Goal: Task Accomplishment & Management: Use online tool/utility

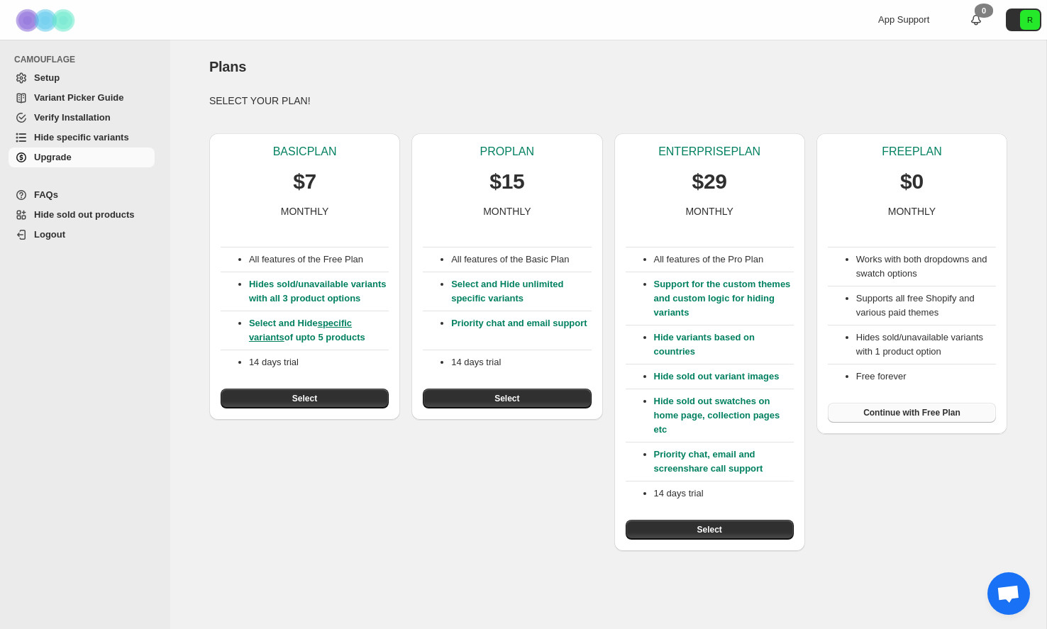
click at [898, 412] on span "Continue with Free Plan" at bounding box center [912, 412] width 97 height 11
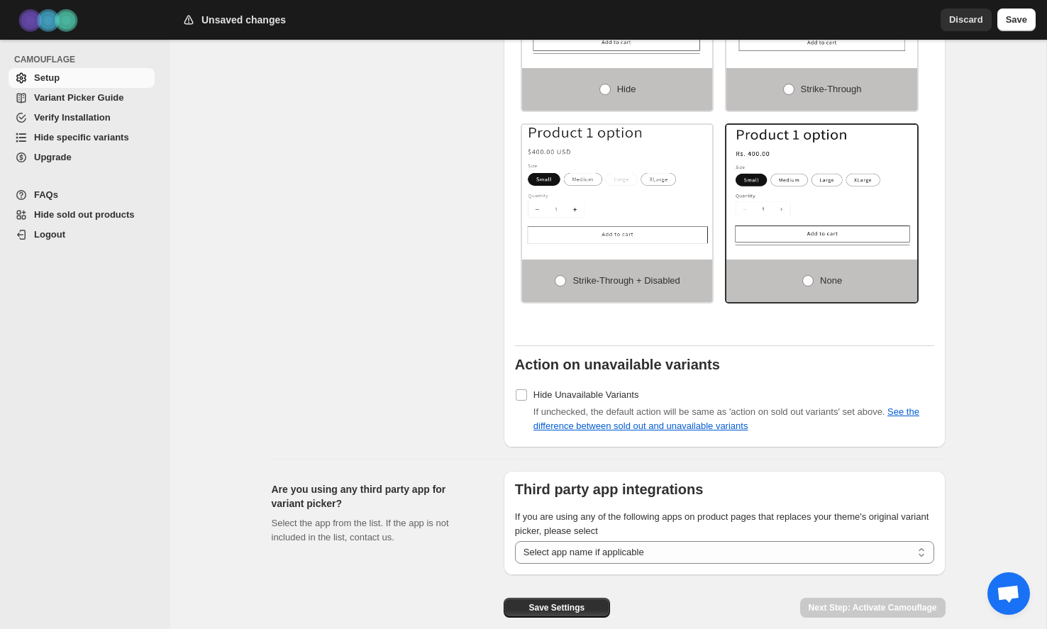
scroll to position [1141, 0]
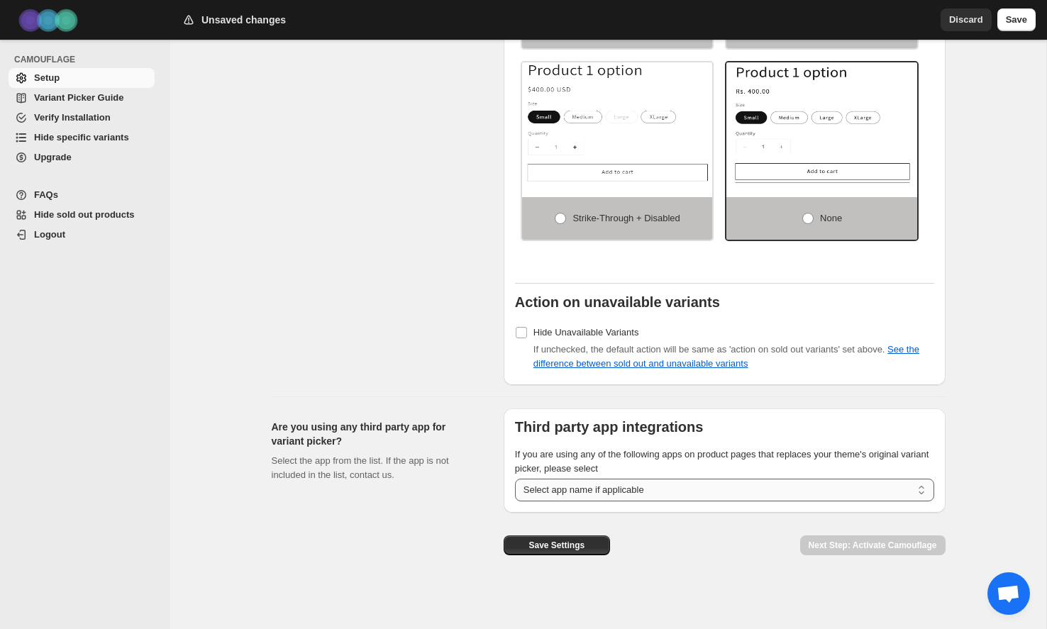
click at [636, 497] on select "**********" at bounding box center [724, 490] width 419 height 23
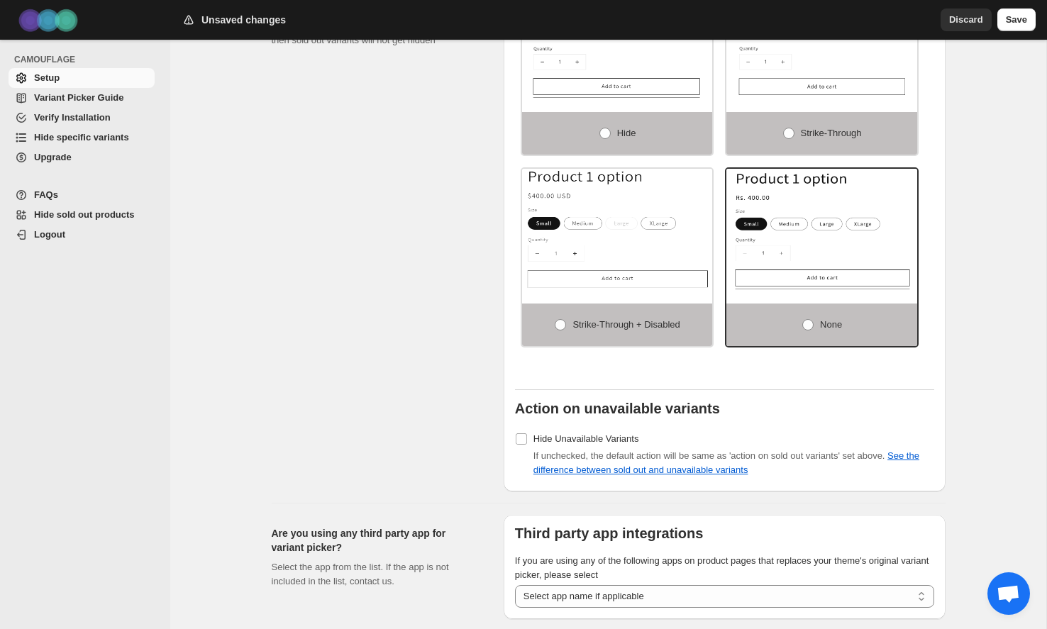
scroll to position [1004, 0]
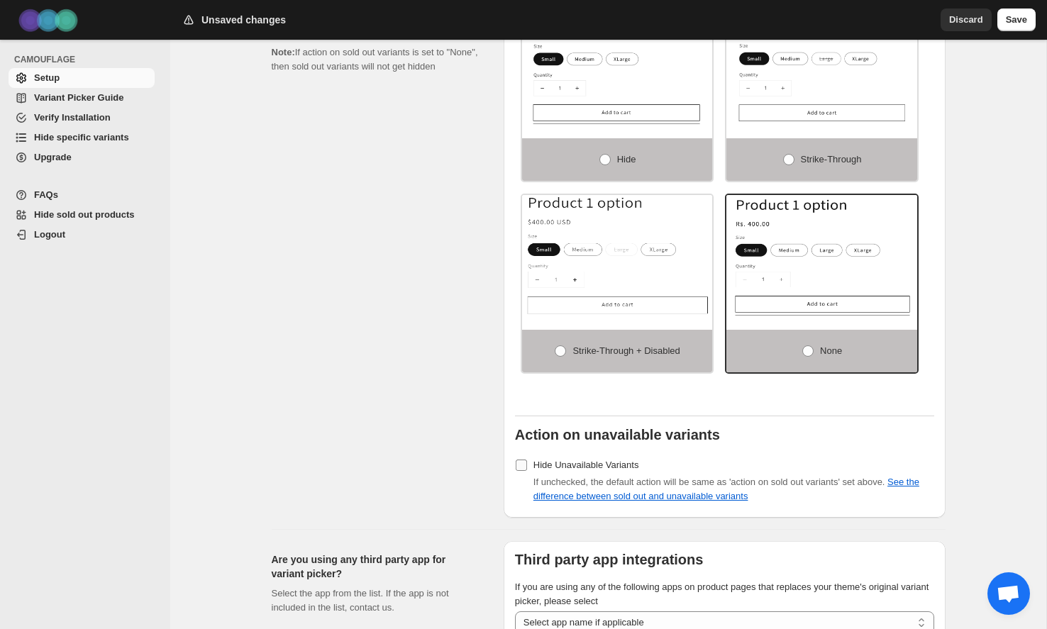
click at [522, 475] on label "Hide Unavailable Variants" at bounding box center [577, 466] width 124 height 20
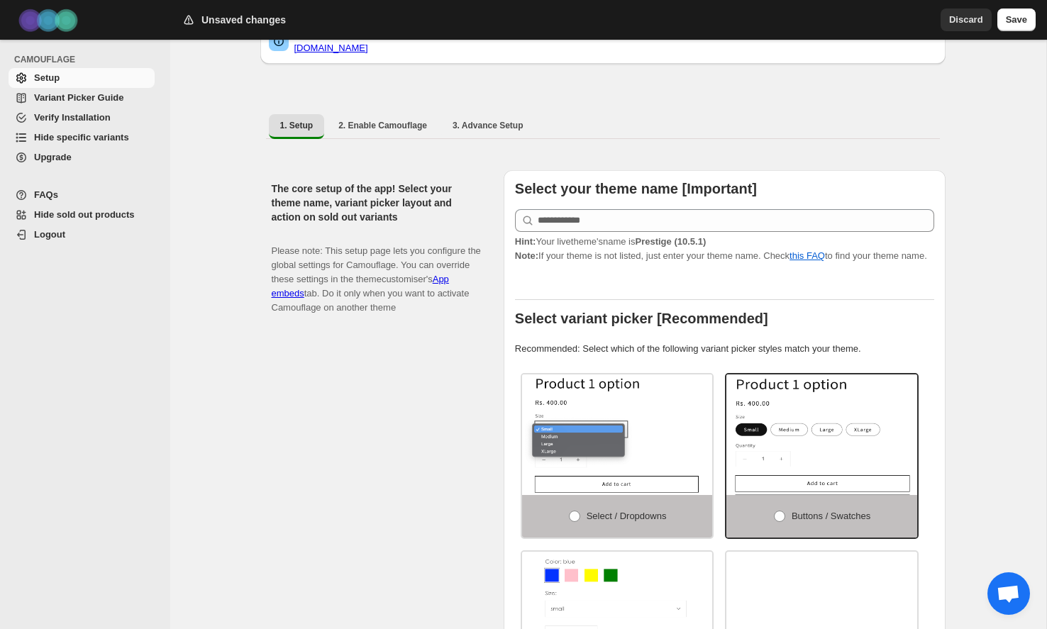
scroll to position [180, 0]
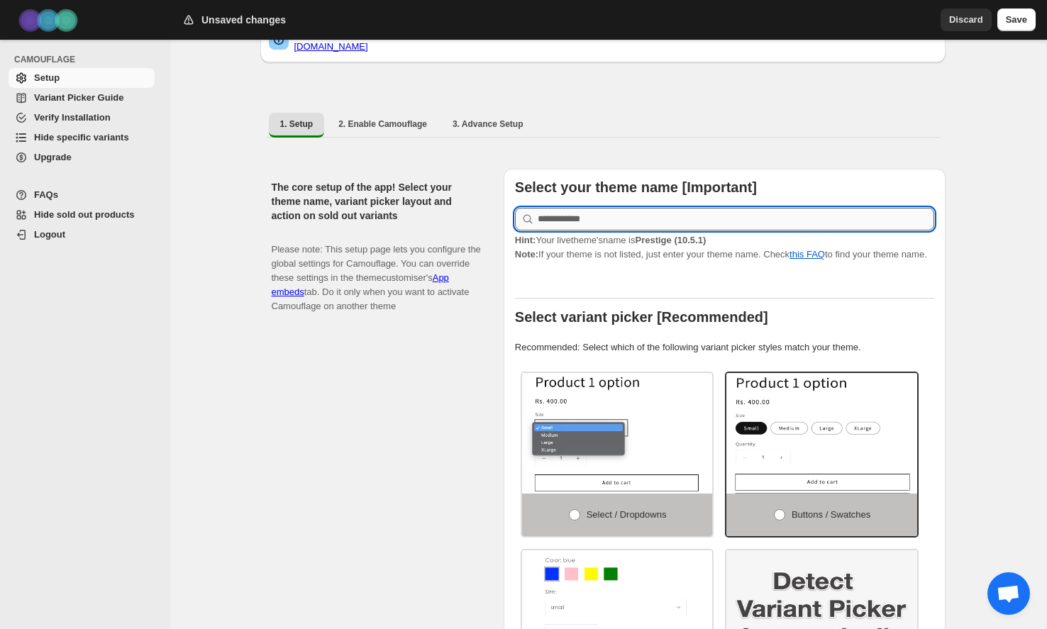
click at [603, 211] on input "text" at bounding box center [736, 219] width 397 height 23
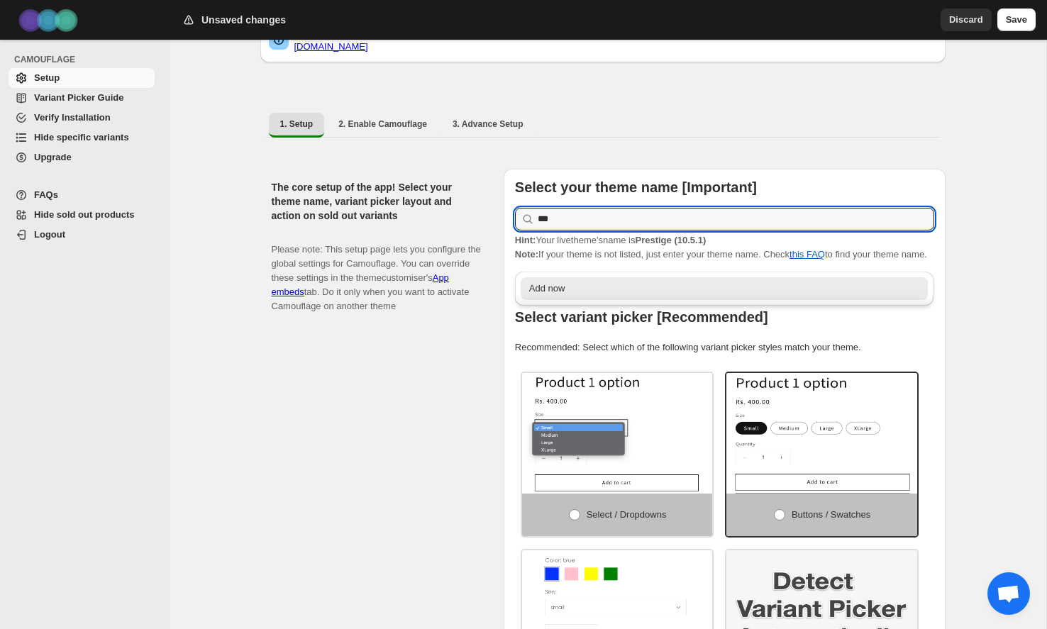
click at [603, 282] on div "Add now" at bounding box center [724, 289] width 391 height 14
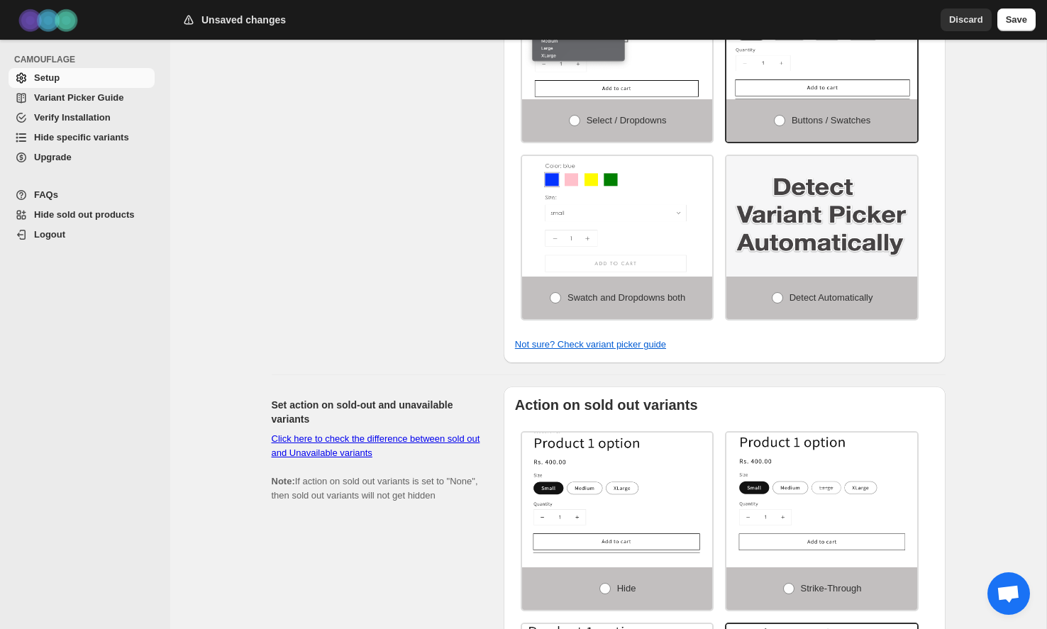
scroll to position [577, 0]
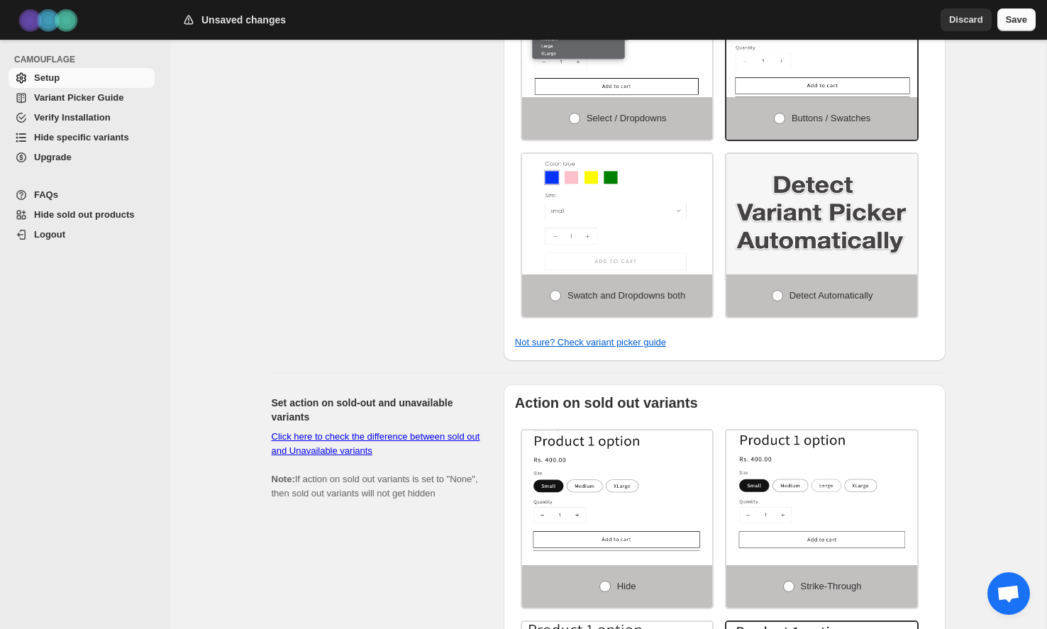
type input "***"
click at [1007, 27] on button "Save" at bounding box center [1017, 20] width 38 height 23
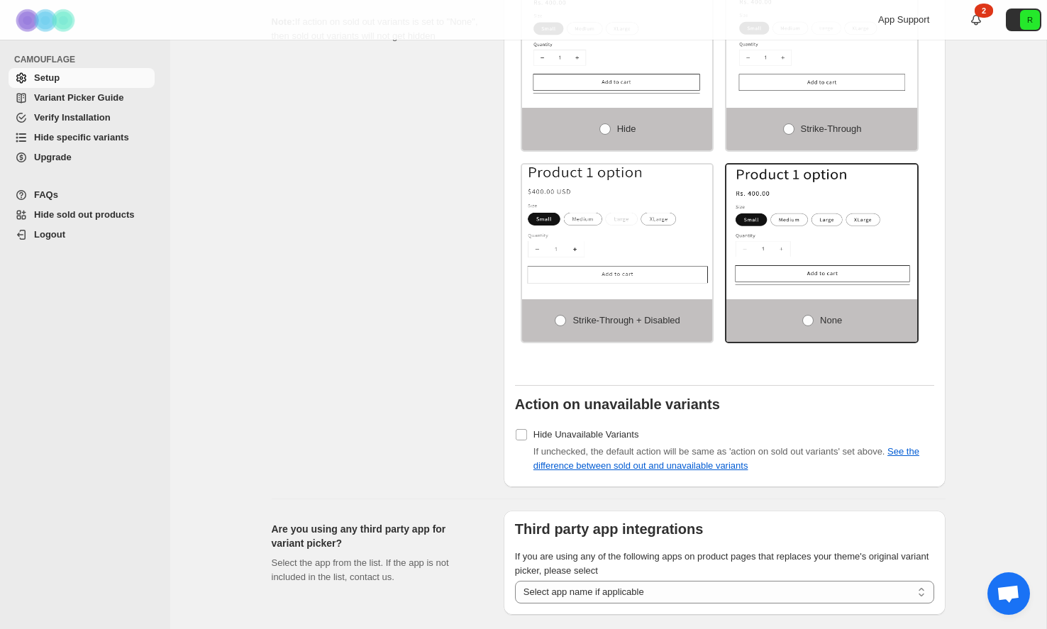
scroll to position [1141, 0]
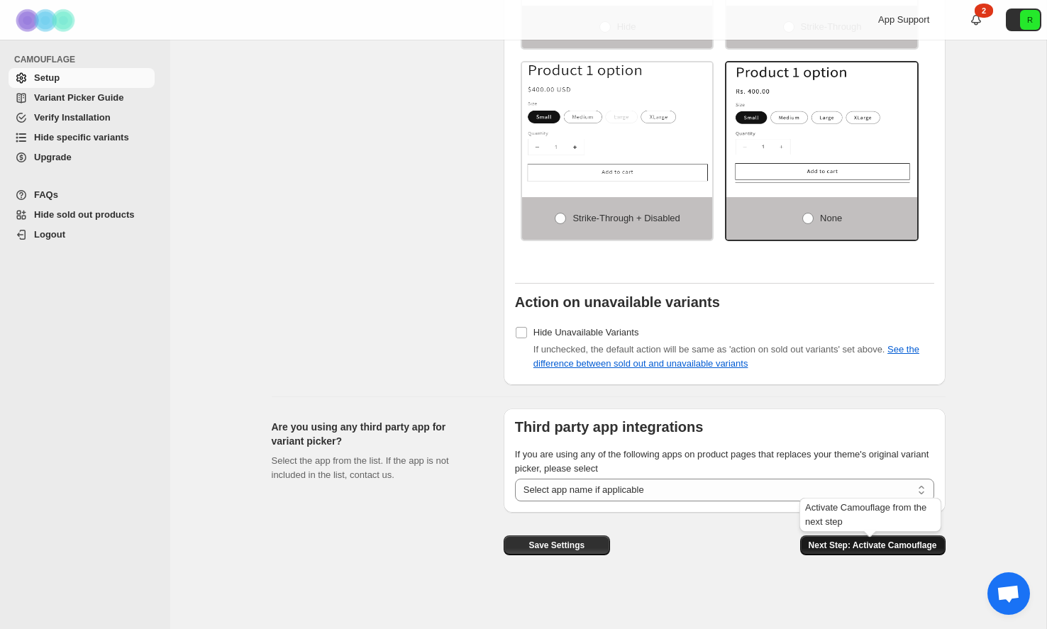
click at [837, 545] on span "Next Step: Activate Camouflage" at bounding box center [873, 545] width 128 height 11
select select "**********"
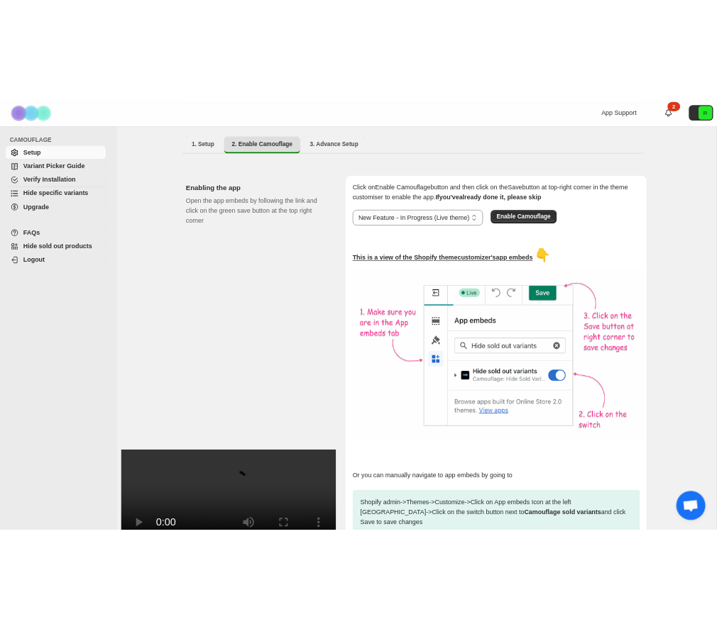
scroll to position [358, 0]
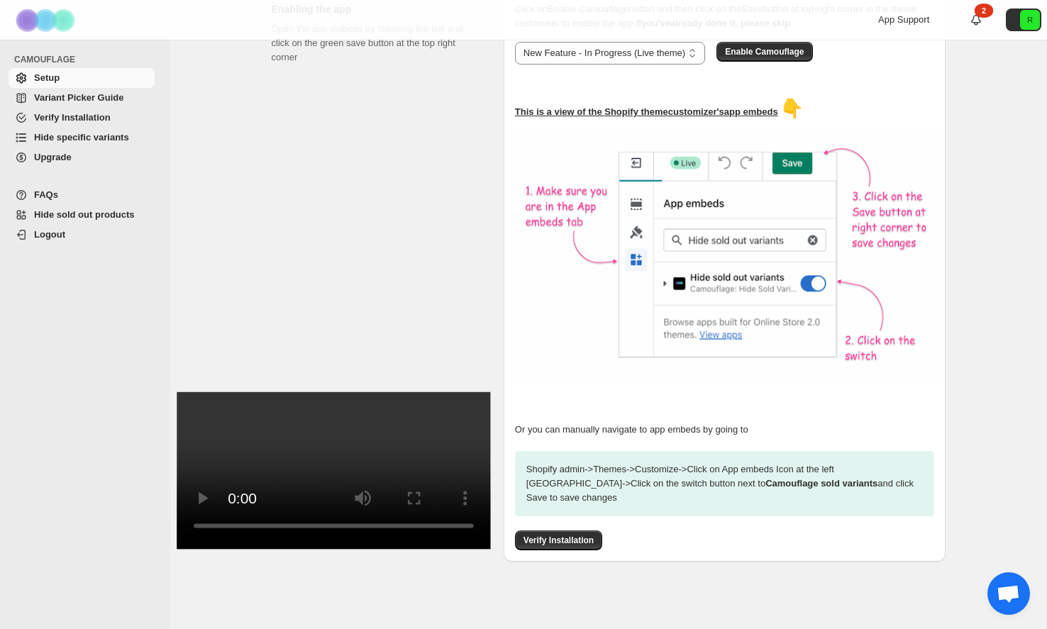
click at [314, 447] on video at bounding box center [334, 470] width 314 height 157
click at [287, 439] on video at bounding box center [334, 470] width 314 height 157
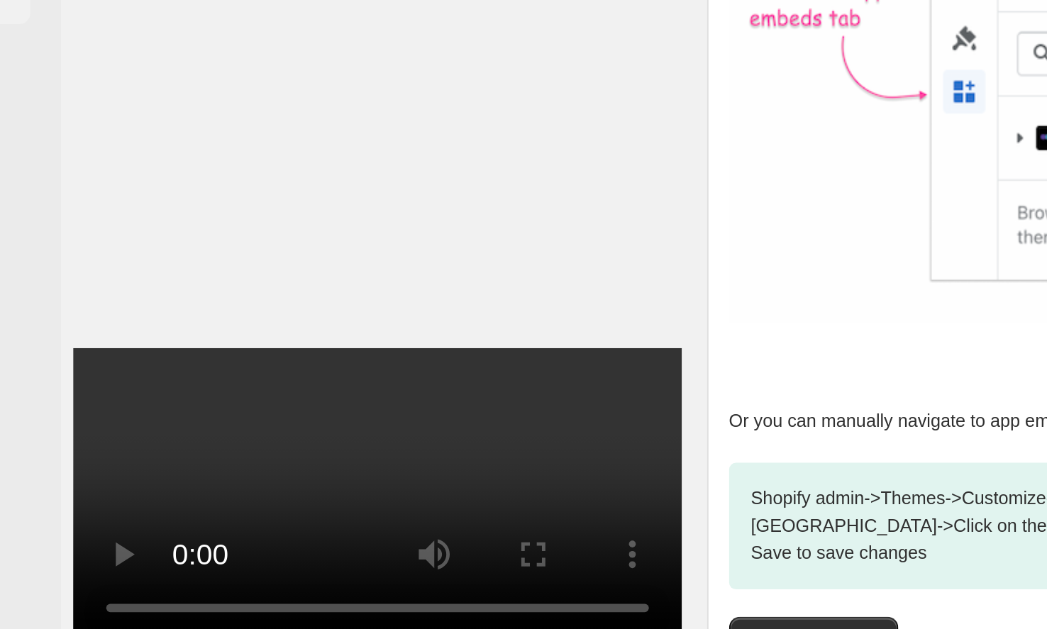
click at [287, 439] on video at bounding box center [334, 470] width 314 height 157
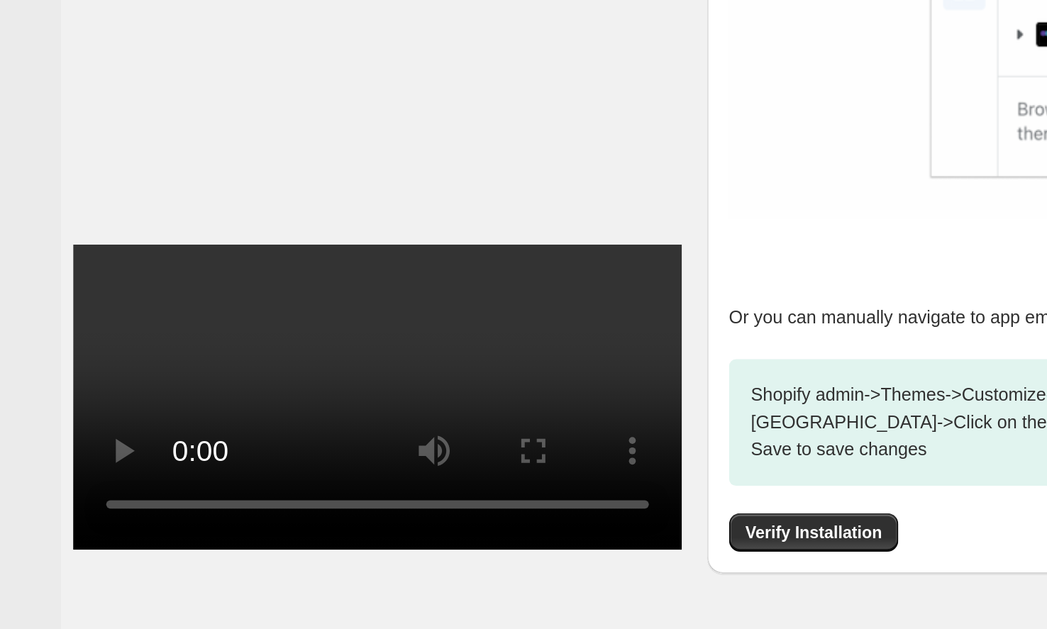
click at [288, 453] on video at bounding box center [334, 470] width 314 height 157
drag, startPoint x: 140, startPoint y: 389, endPoint x: 172, endPoint y: 389, distance: 32.6
click at [172, 389] on div "Skip to content App Support 2 R CAMOUFLAGE Setup Variant Picker Guide Verify In…" at bounding box center [523, 140] width 1047 height 997
